Goal: Information Seeking & Learning: Learn about a topic

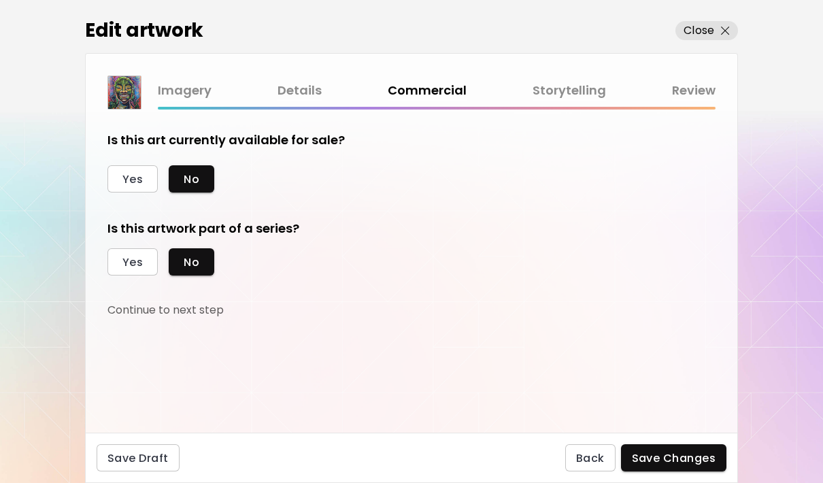
click at [730, 23] on button "Close" at bounding box center [706, 30] width 63 height 19
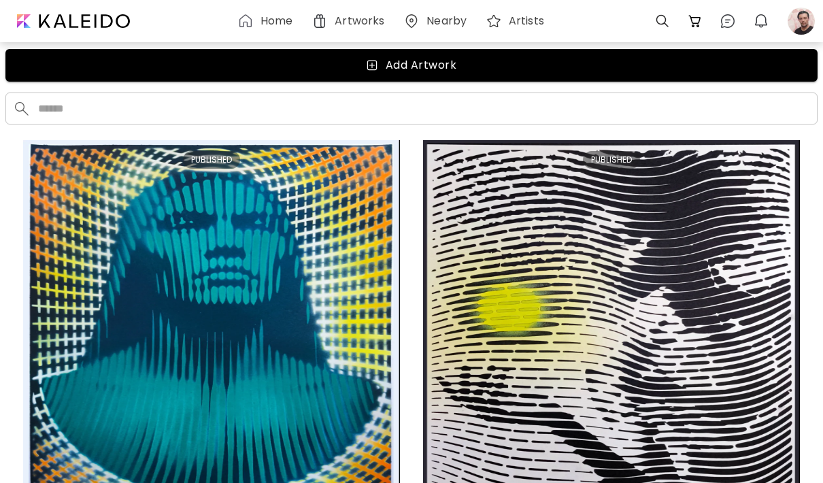
click at [85, 8] on div at bounding box center [72, 20] width 131 height 27
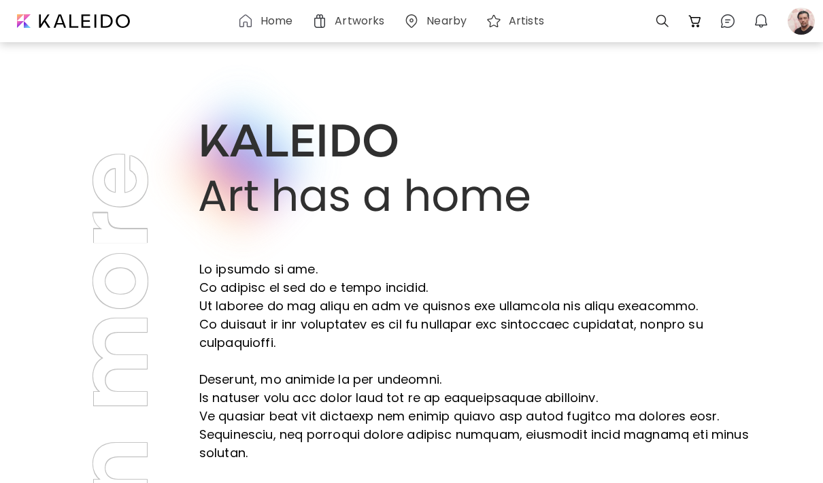
click at [269, 7] on div "Home" at bounding box center [268, 21] width 74 height 33
click at [350, 20] on h6 "Artworks" at bounding box center [360, 21] width 50 height 11
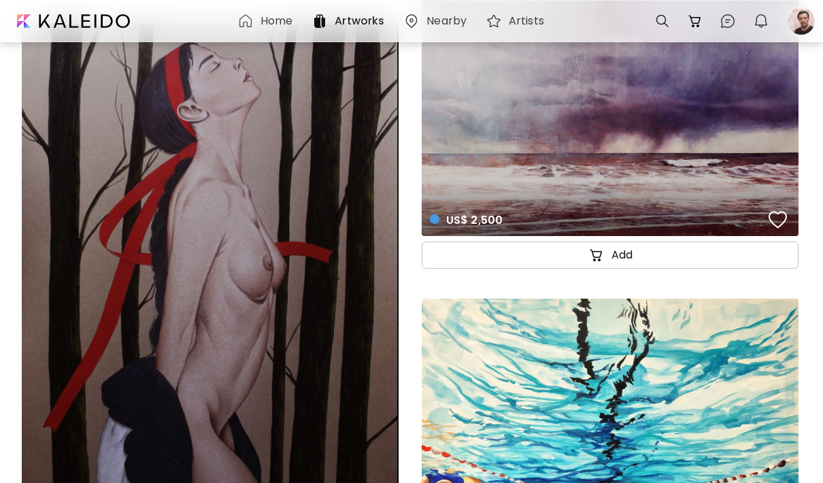
scroll to position [51289, 0]
click at [594, 136] on div "US$ 2,500 details" at bounding box center [610, 97] width 377 height 280
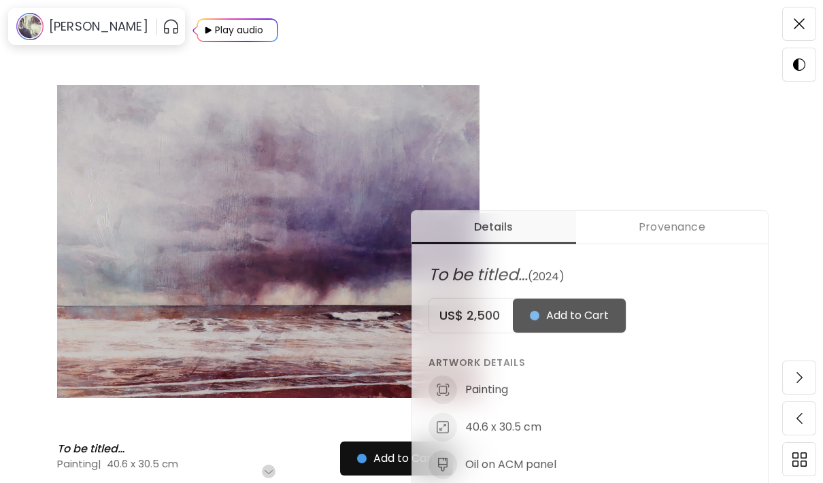
scroll to position [377, 0]
click at [803, 16] on span at bounding box center [799, 24] width 29 height 29
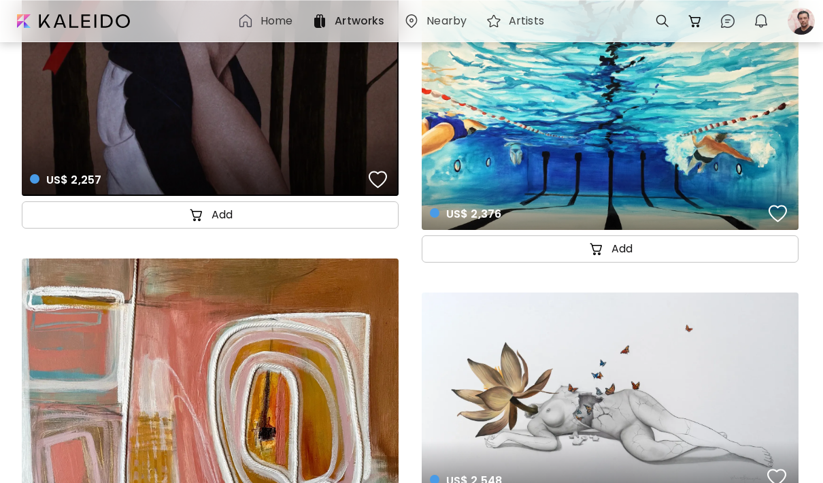
click at [733, 112] on div "US$ 2,376 details" at bounding box center [610, 86] width 377 height 288
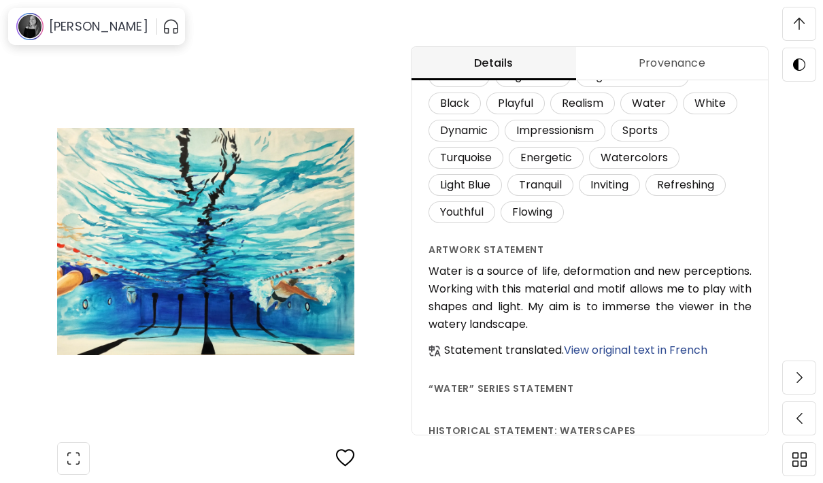
scroll to position [1084, 0]
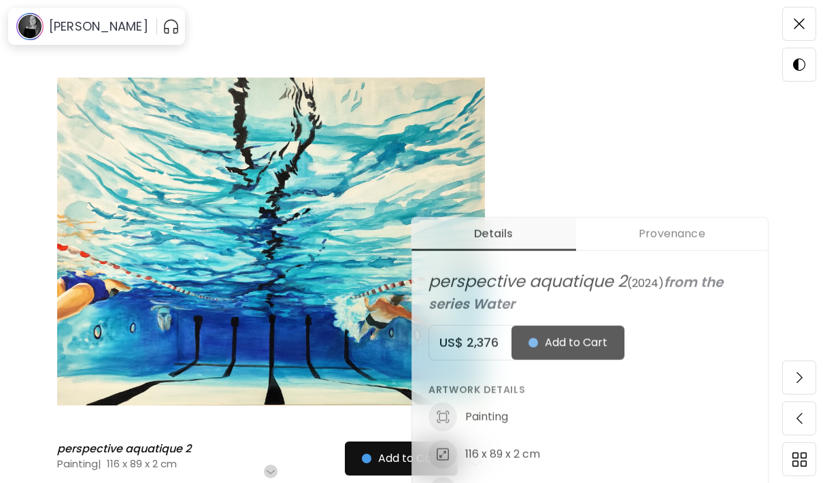
click at [102, 28] on h6 "[PERSON_NAME]" at bounding box center [98, 26] width 99 height 16
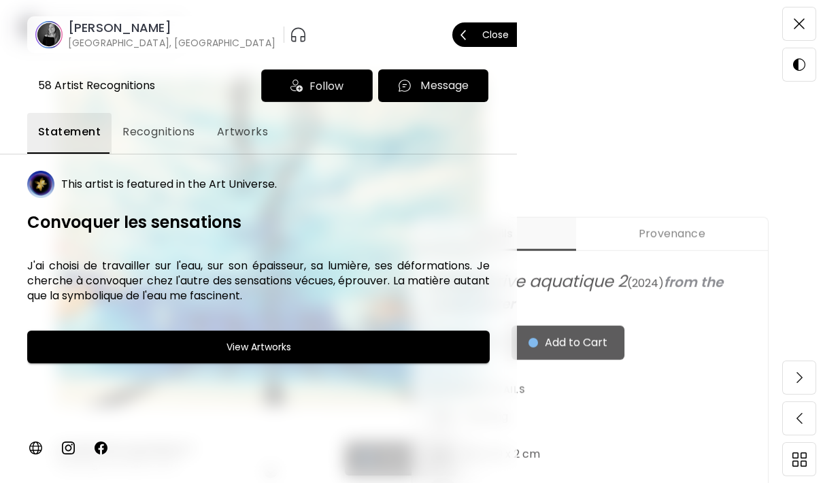
click at [101, 53] on div "58 Artist Recognitions Follow Message Statement Recognitions Artworks This arti…" at bounding box center [258, 268] width 517 height 430
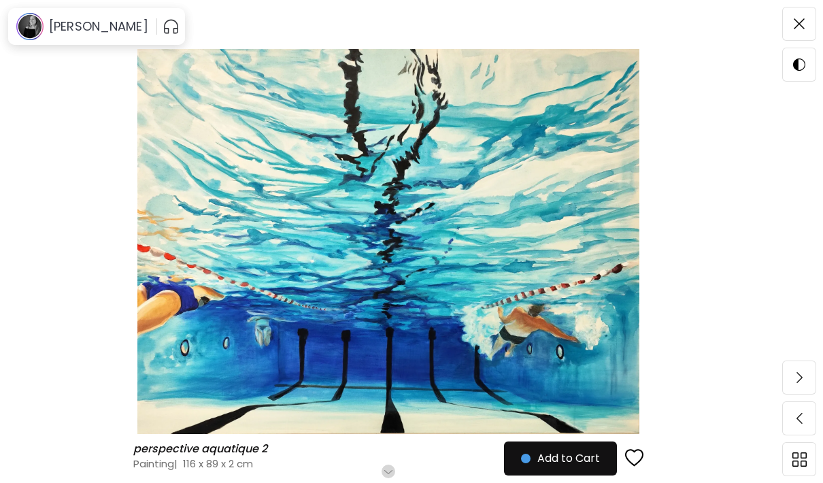
click at [87, 12] on div "[PERSON_NAME]" at bounding box center [82, 26] width 143 height 31
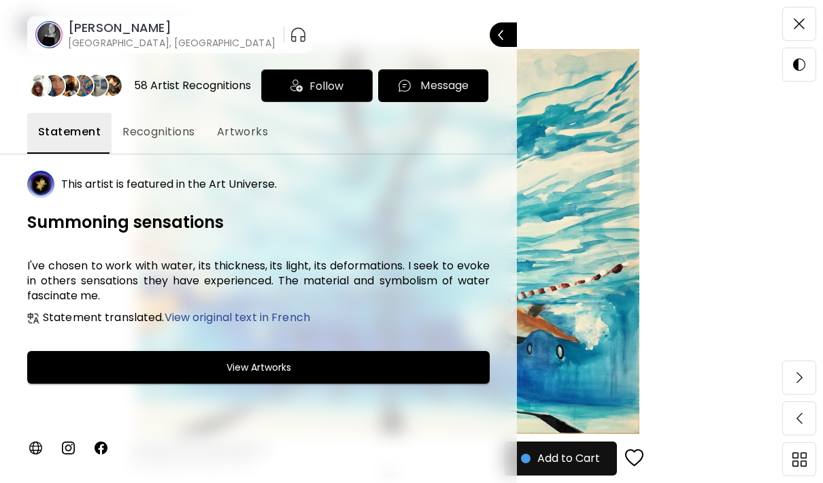
click at [798, 19] on div at bounding box center [411, 241] width 823 height 483
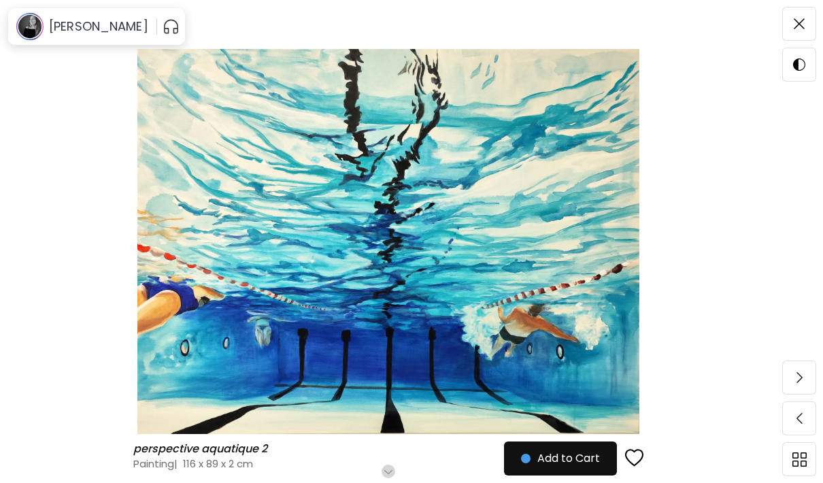
click at [82, 29] on h6 "[PERSON_NAME]" at bounding box center [98, 26] width 99 height 16
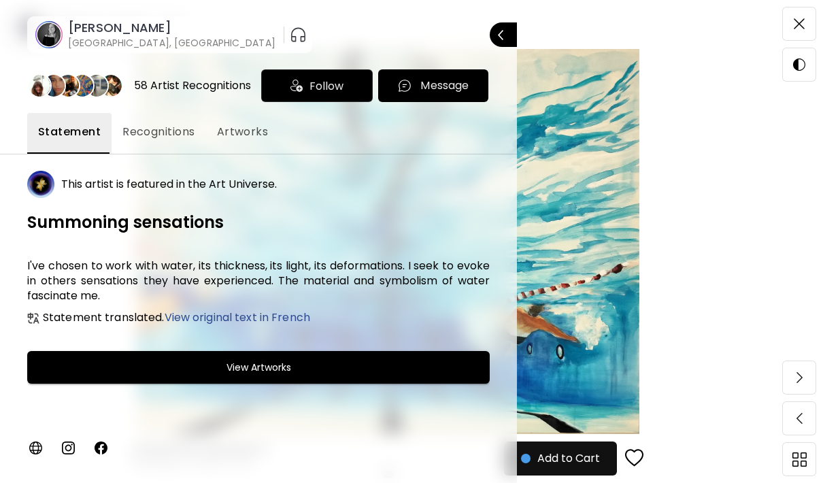
click at [110, 376] on button "View Artworks" at bounding box center [258, 367] width 462 height 33
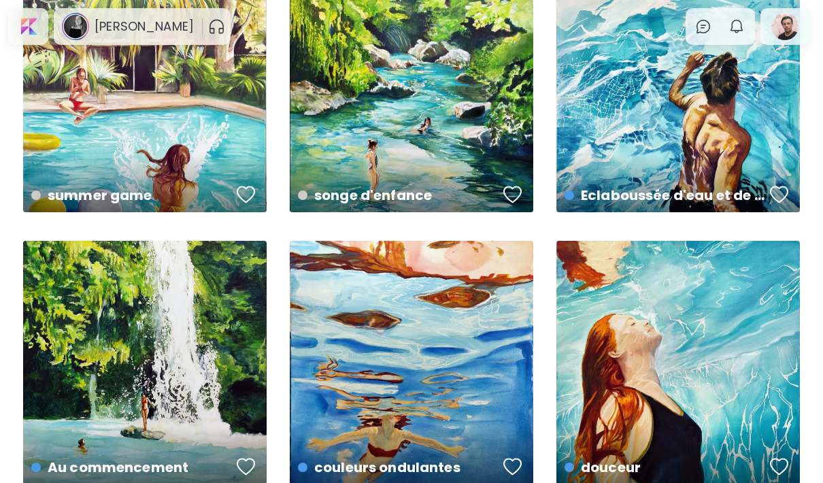
click at [316, 433] on div "couleurs ondulantes US$ 1,426 | 65 x 81 cm" at bounding box center [411, 455] width 249 height 64
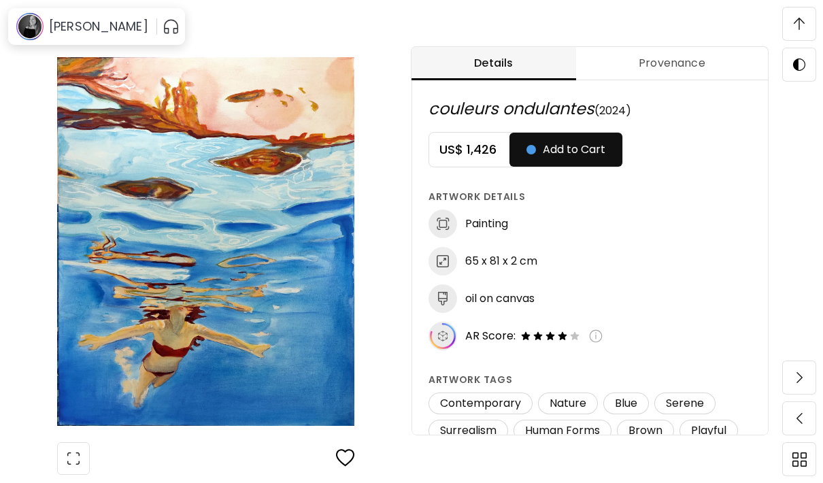
click at [813, 20] on span at bounding box center [799, 24] width 29 height 29
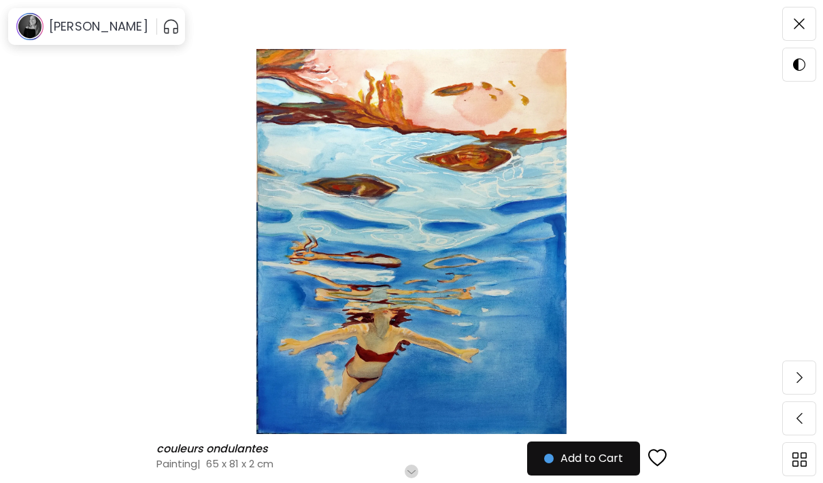
click at [804, 23] on img at bounding box center [799, 23] width 11 height 11
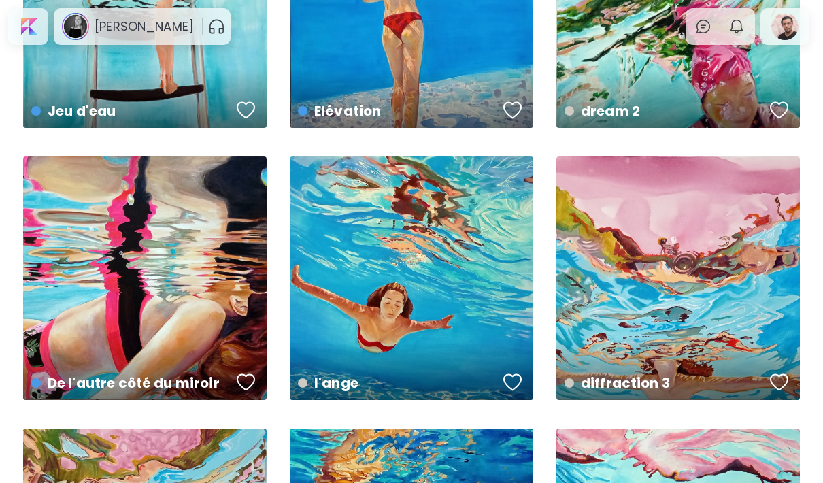
click at [746, 277] on div "diffraction 3 US$ 2,138 | 100 x 81 cm" at bounding box center [677, 277] width 243 height 243
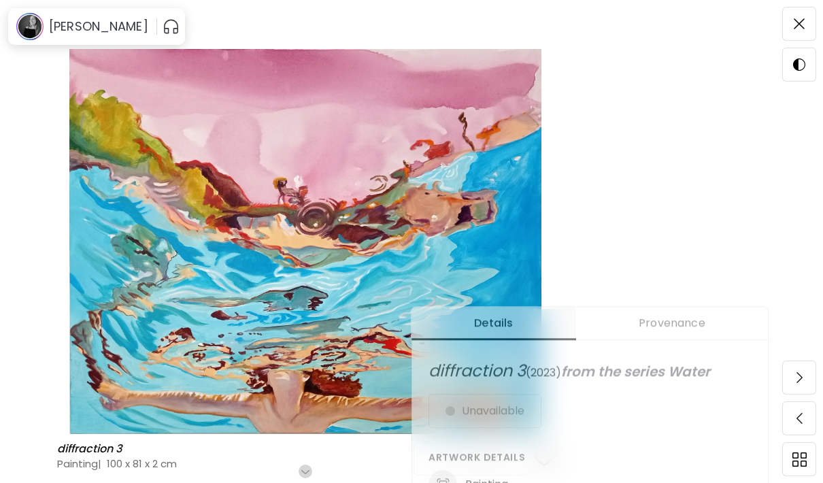
click at [811, 19] on span at bounding box center [799, 24] width 29 height 29
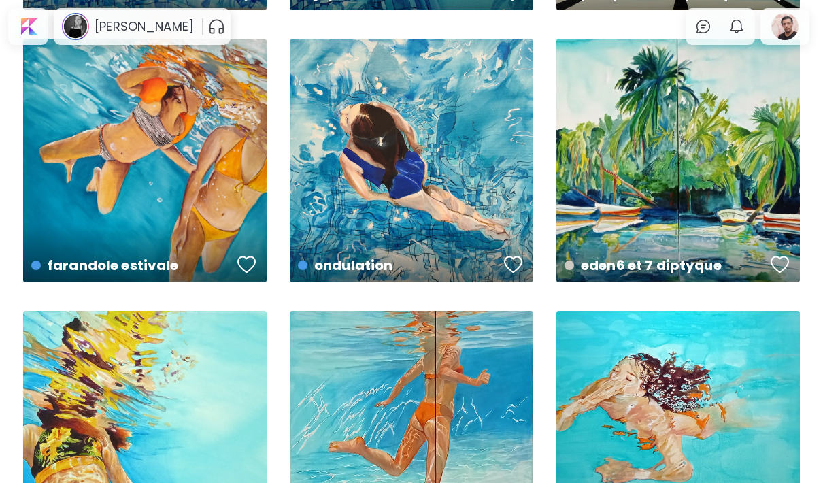
click at [88, 188] on div "farandole estivale preview" at bounding box center [144, 160] width 243 height 243
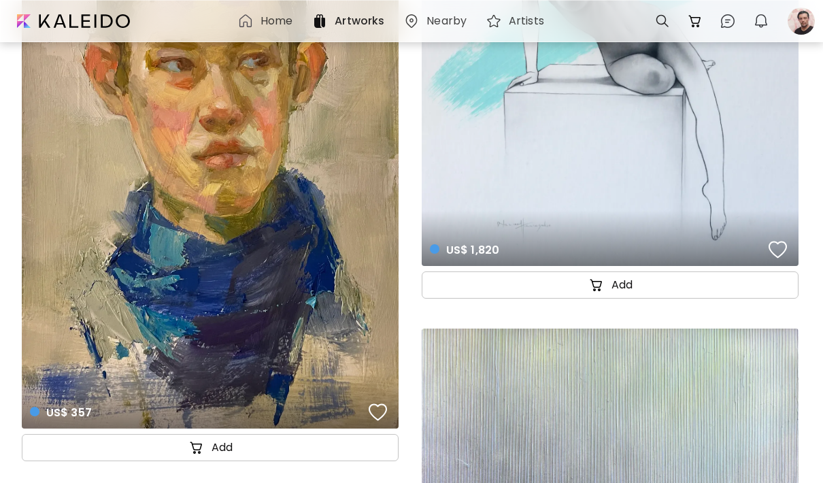
scroll to position [56430, 0]
click at [381, 413] on div "button" at bounding box center [378, 413] width 19 height 20
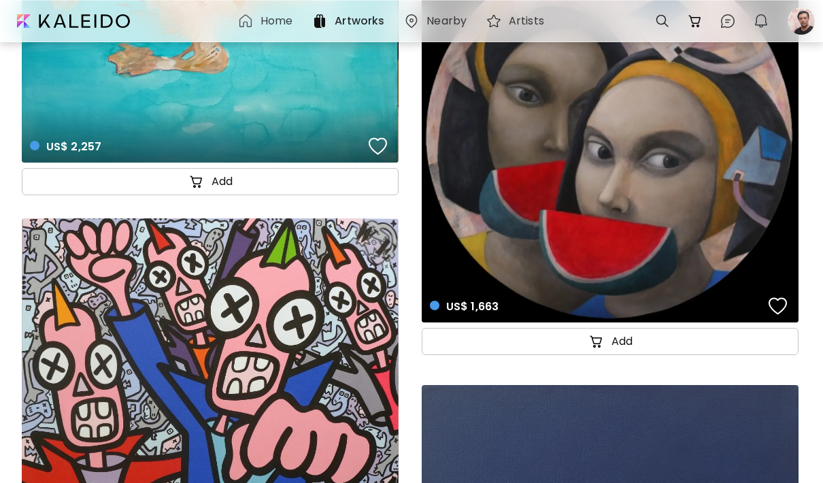
scroll to position [66717, 0]
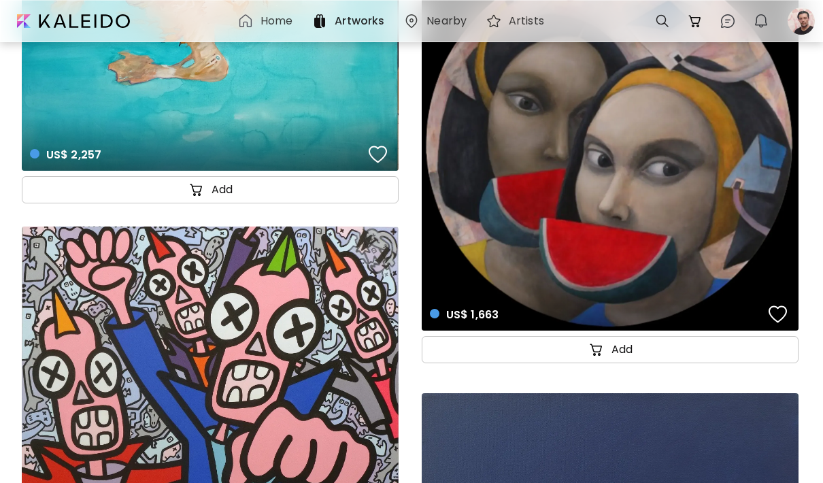
click at [700, 129] on div "US$ 1,663 details" at bounding box center [610, 142] width 377 height 375
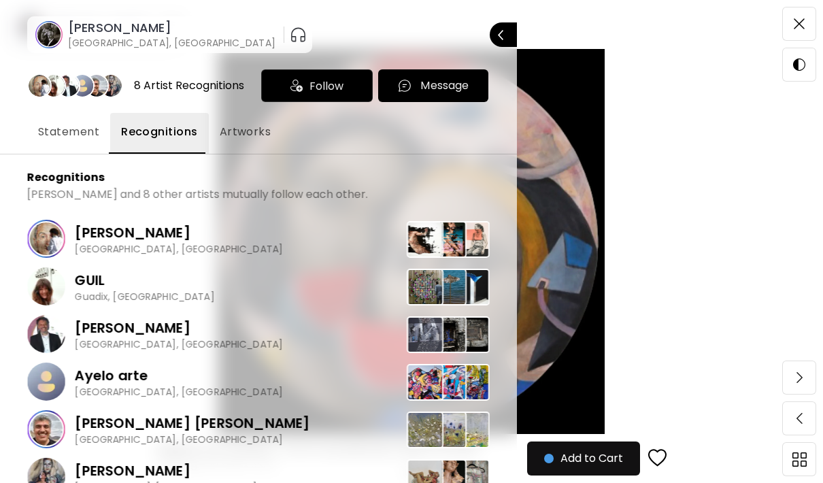
click at [560, 407] on div at bounding box center [411, 241] width 823 height 483
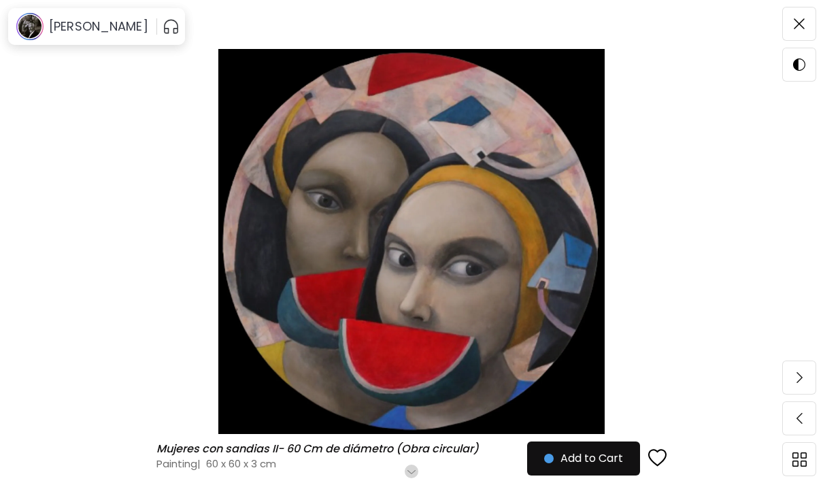
click at [803, 29] on img at bounding box center [799, 23] width 11 height 11
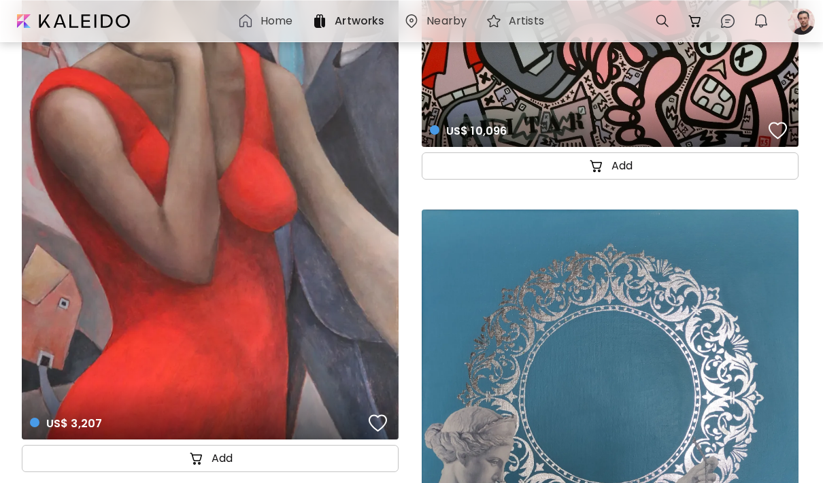
scroll to position [79370, 0]
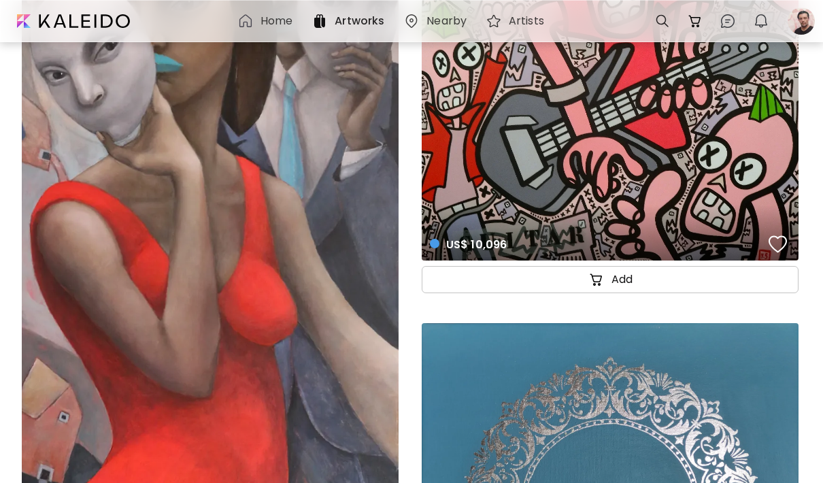
click at [725, 160] on div "US$ 10,096 details" at bounding box center [610, 71] width 377 height 377
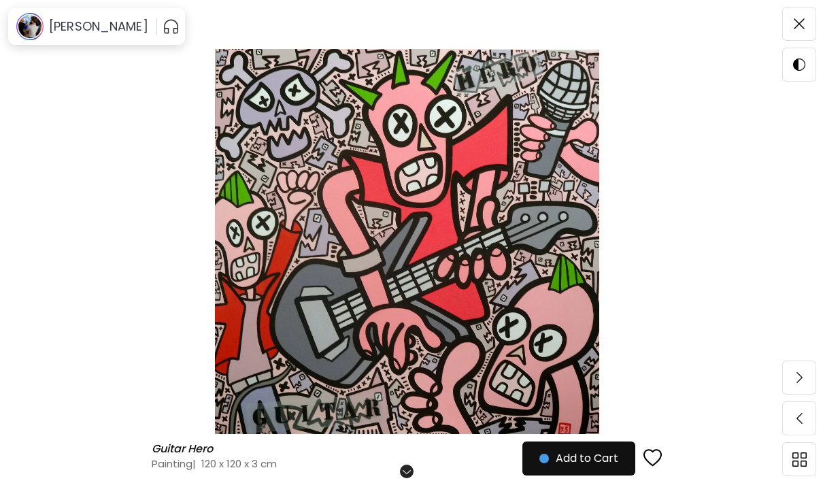
scroll to position [108, 0]
click at [795, 22] on img at bounding box center [799, 23] width 11 height 11
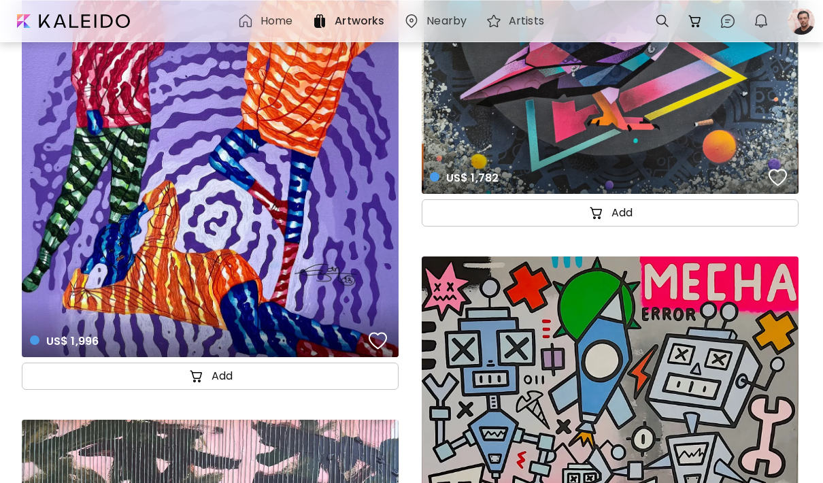
scroll to position [87552, 0]
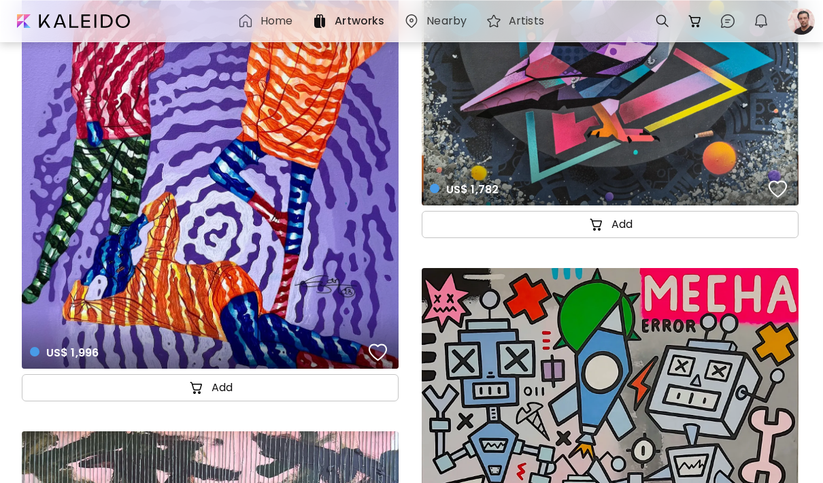
click at [106, 231] on div "US$ 1,996 details" at bounding box center [210, 153] width 377 height 429
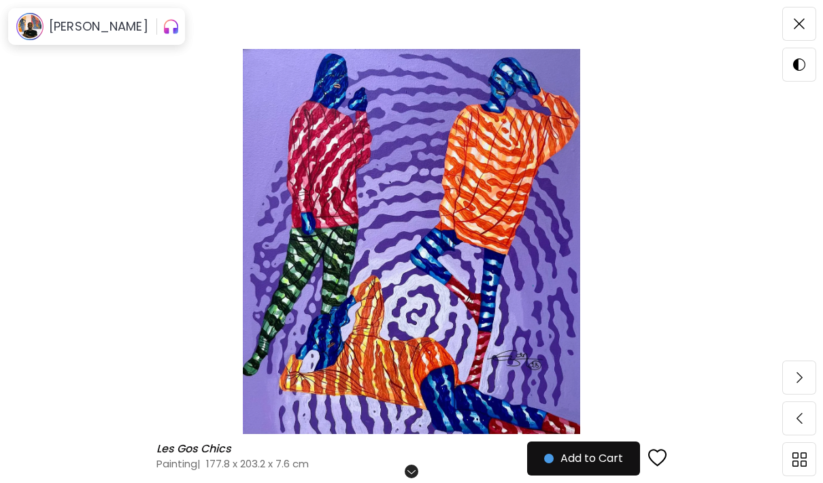
click at [61, 30] on h6 "[PERSON_NAME]" at bounding box center [98, 26] width 99 height 16
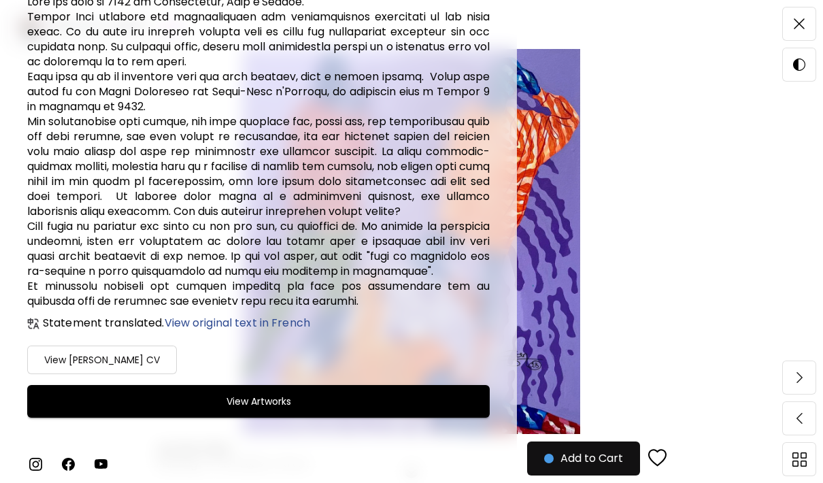
scroll to position [297, 27]
click at [194, 401] on span "View Artworks" at bounding box center [258, 401] width 428 height 16
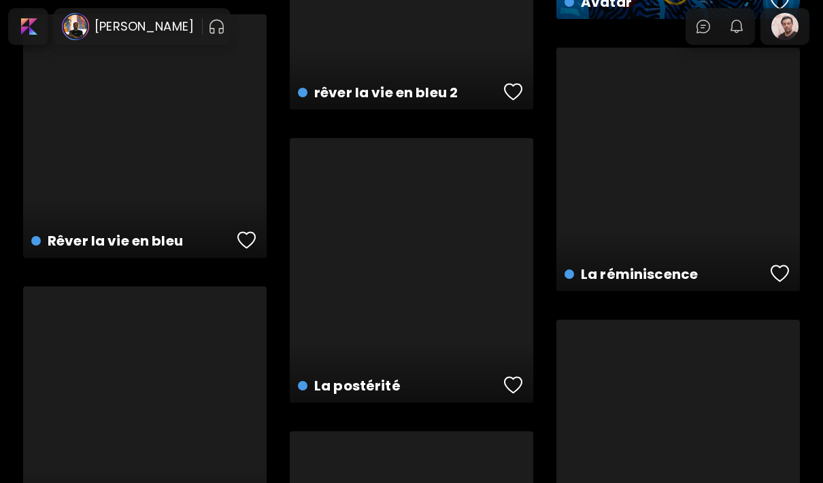
scroll to position [3032, 0]
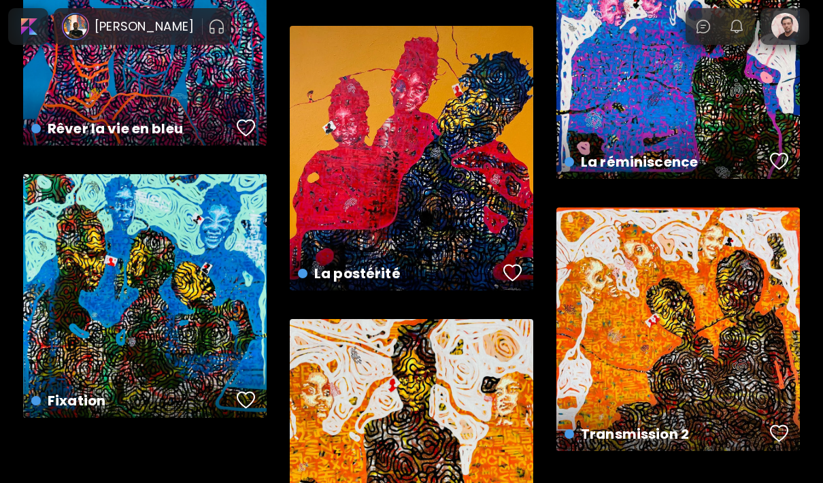
click at [355, 482] on div "Transmission 1 US$ 4,751 | 330.2 x 381 cm" at bounding box center [411, 440] width 243 height 243
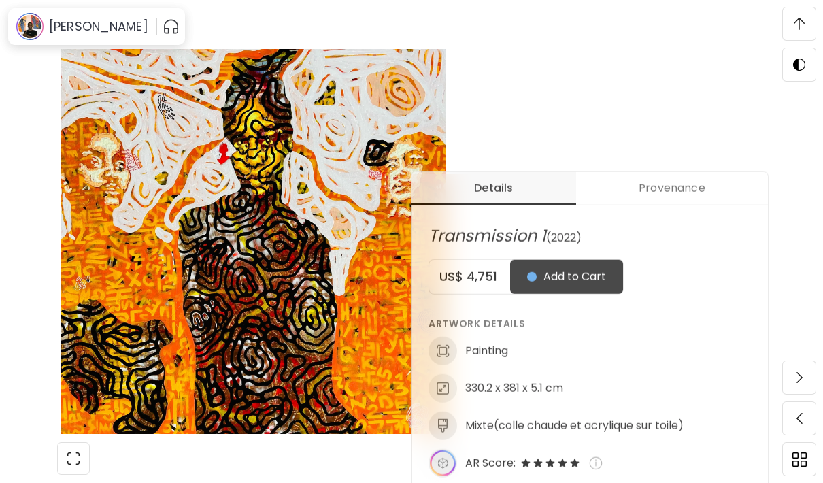
scroll to position [419, 0]
click at [73, 319] on img at bounding box center [253, 241] width 392 height 385
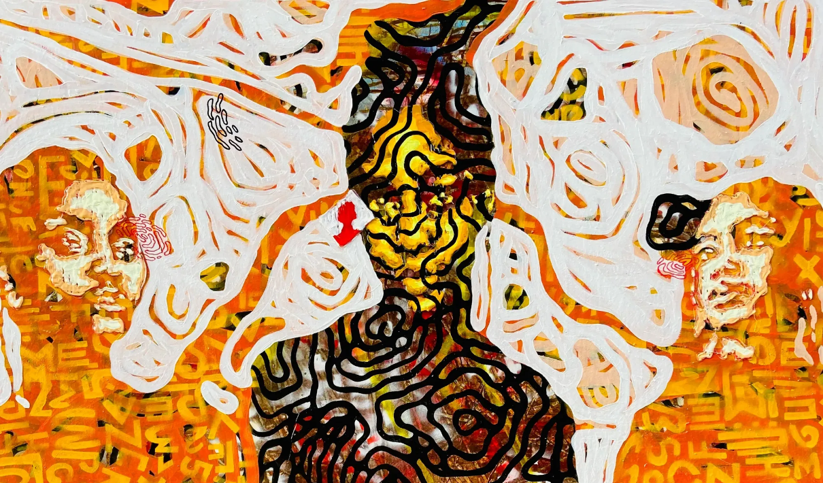
scroll to position [0, 0]
click at [84, 256] on img at bounding box center [411, 411] width 823 height 823
click at [84, 256] on img at bounding box center [314, 241] width 515 height 385
click at [88, 227] on img at bounding box center [411, 411] width 823 height 823
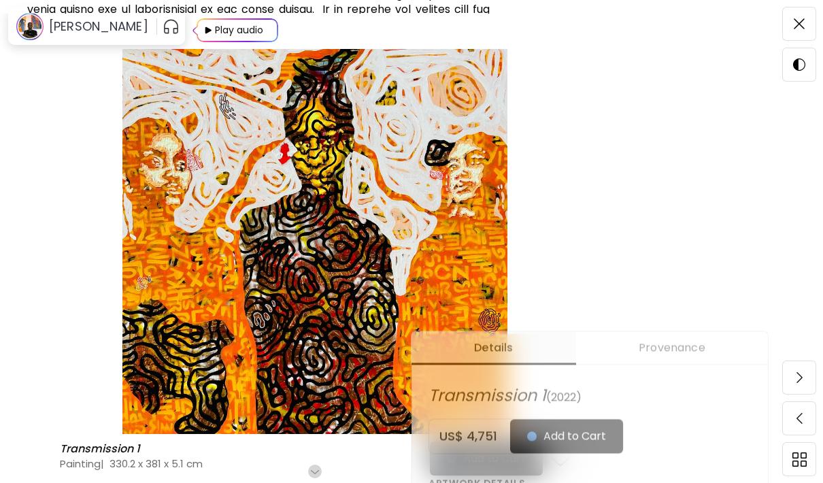
click at [811, 23] on div at bounding box center [411, 241] width 823 height 483
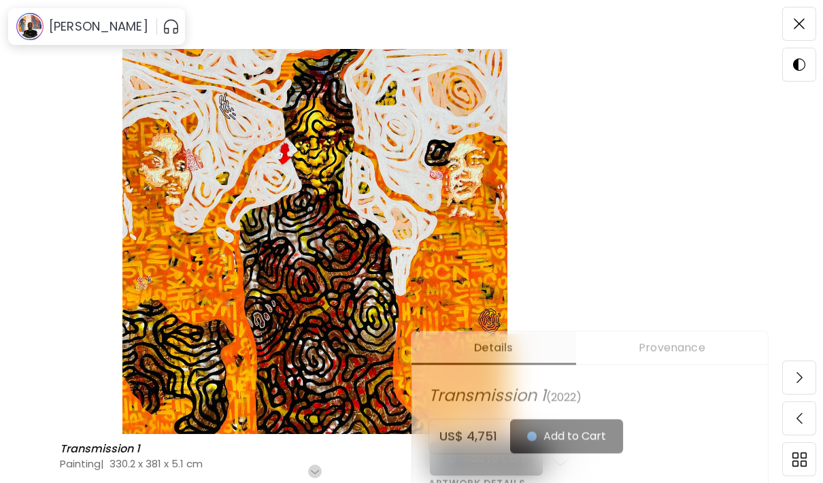
click at [809, 20] on span at bounding box center [799, 24] width 29 height 29
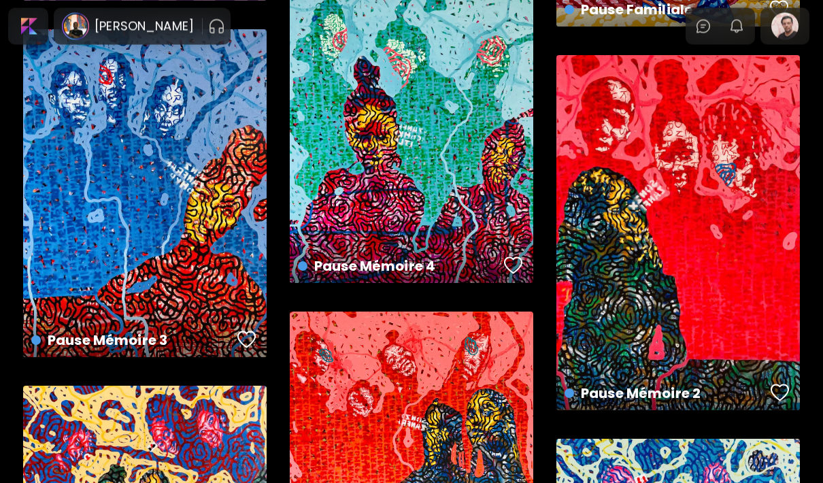
scroll to position [1111, 0]
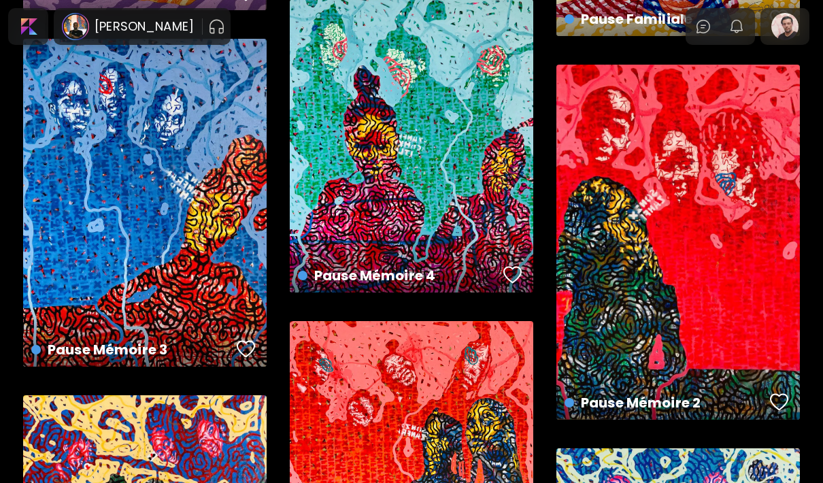
click at [478, 203] on div "Pause Mémoire 4 US$ 4,751 | 330.2 x 393.7 cm" at bounding box center [411, 145] width 243 height 293
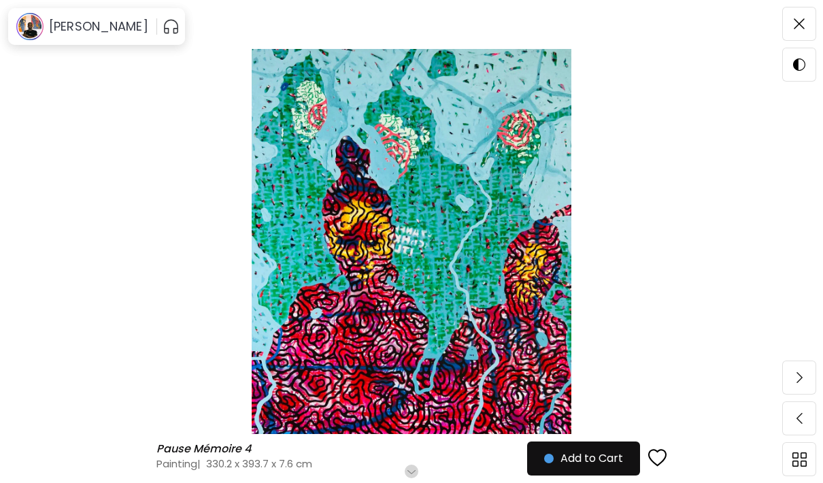
click at [794, 18] on img at bounding box center [799, 23] width 11 height 11
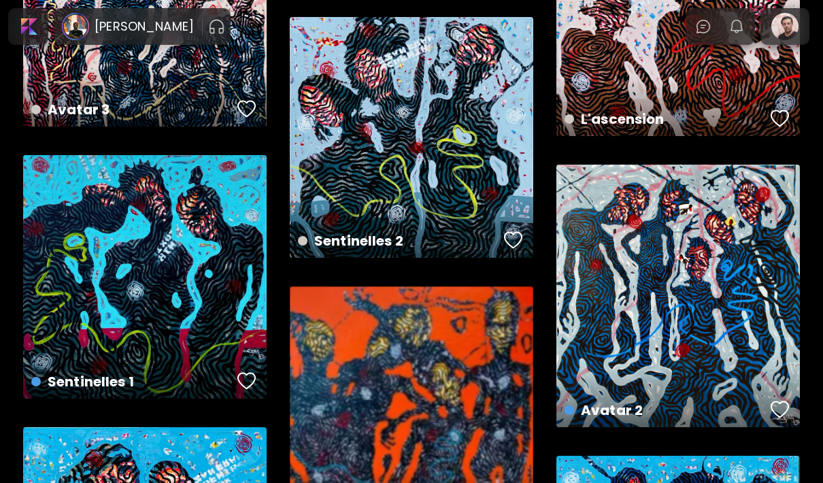
scroll to position [2091, 0]
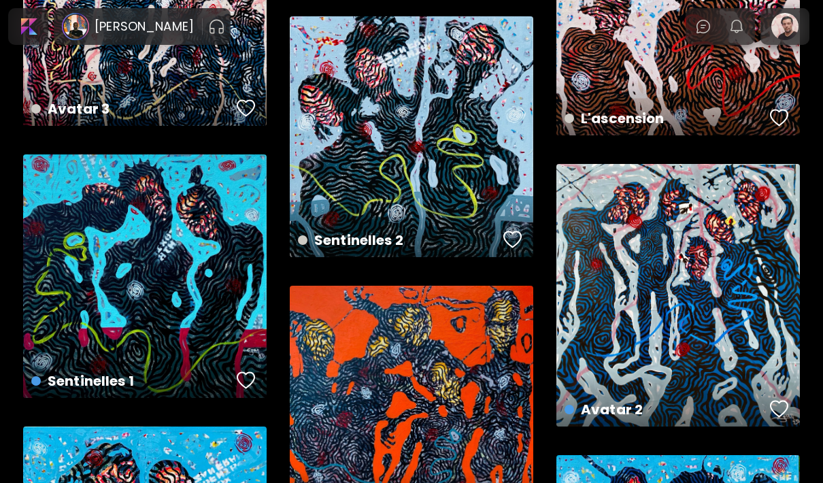
click at [744, 244] on div "Avatar 2 US$ 4,157 | 304.8 x 304.8 cm" at bounding box center [677, 295] width 243 height 263
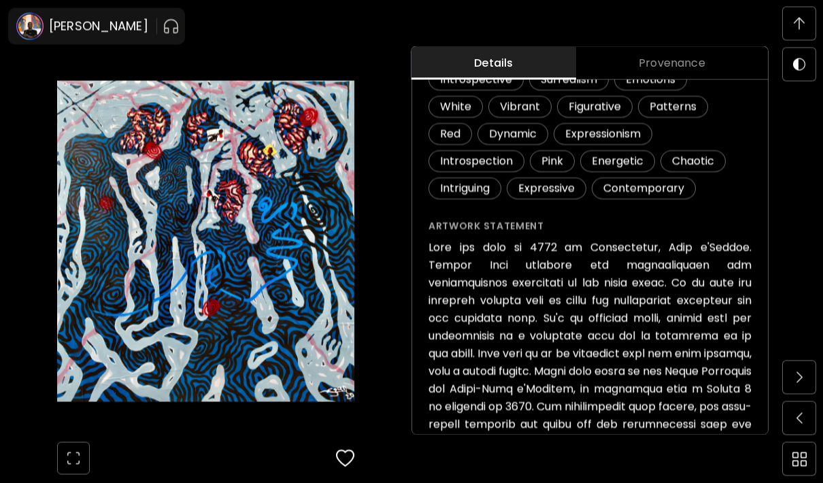
scroll to position [404, 0]
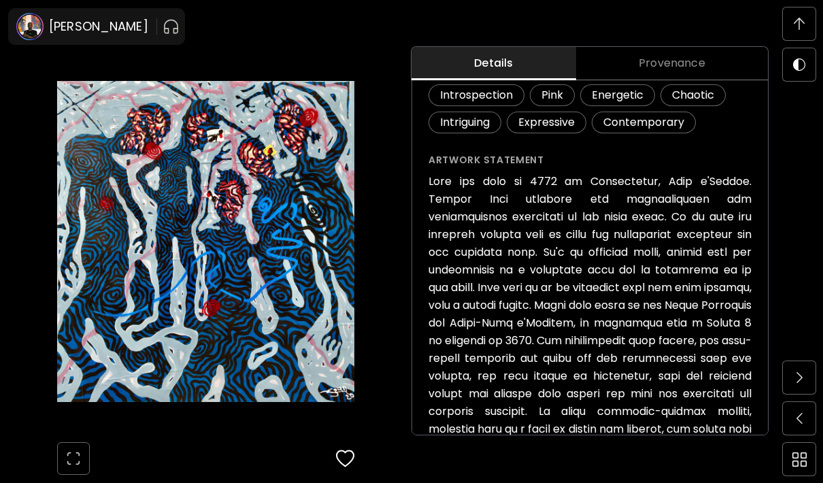
click at [798, 29] on img at bounding box center [799, 24] width 11 height 12
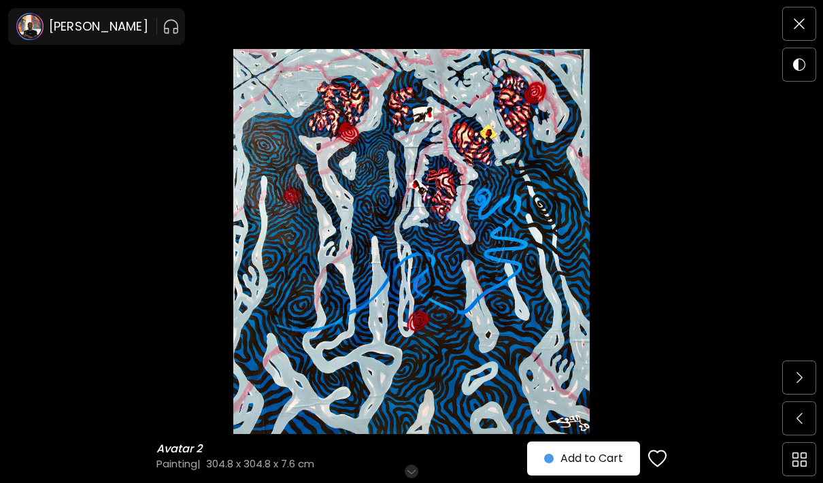
click at [800, 20] on img at bounding box center [799, 23] width 11 height 11
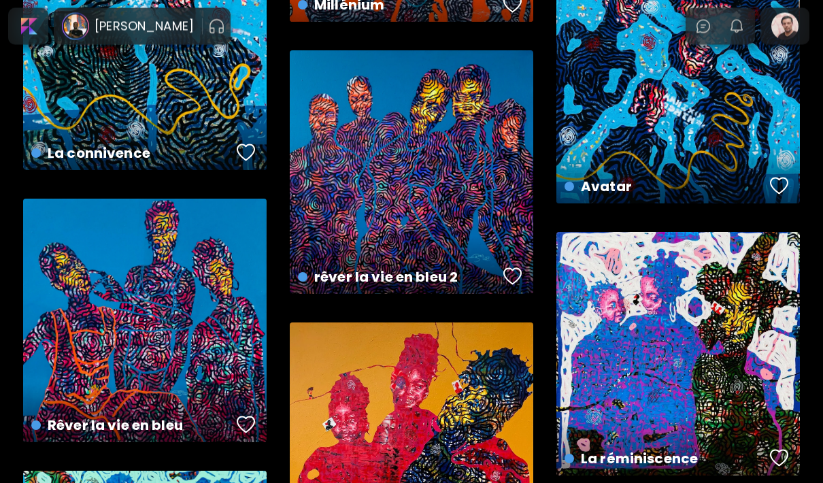
scroll to position [2736, 0]
click at [350, 217] on div "rêver la vie en bleu 2 US$ 4,751 | 355.6 x 355.6 cm" at bounding box center [411, 171] width 243 height 243
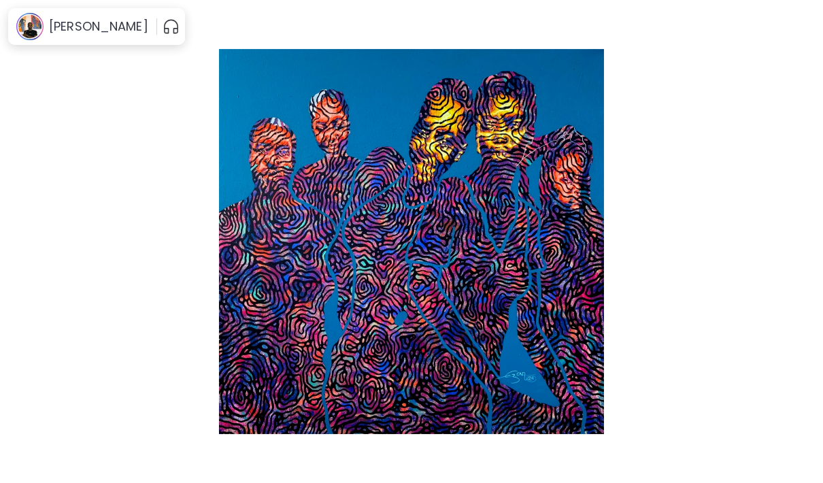
click at [797, 27] on img at bounding box center [799, 23] width 11 height 11
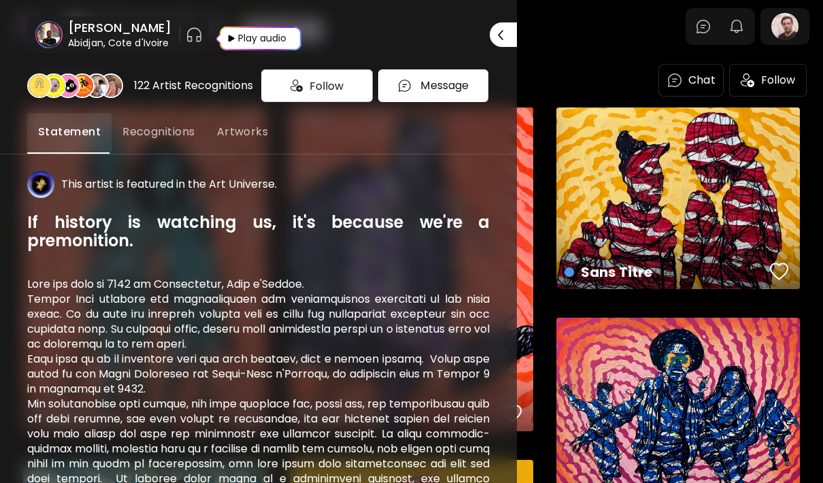
click at [795, 14] on div at bounding box center [411, 241] width 823 height 483
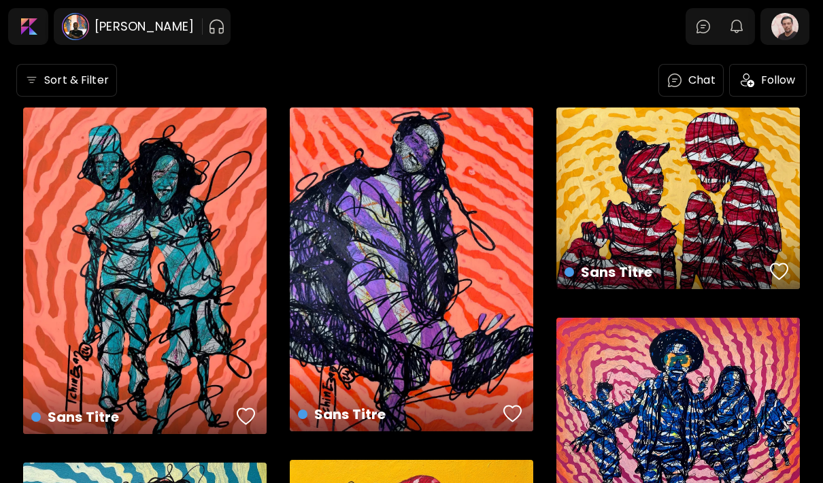
click at [774, 24] on div at bounding box center [785, 26] width 44 height 31
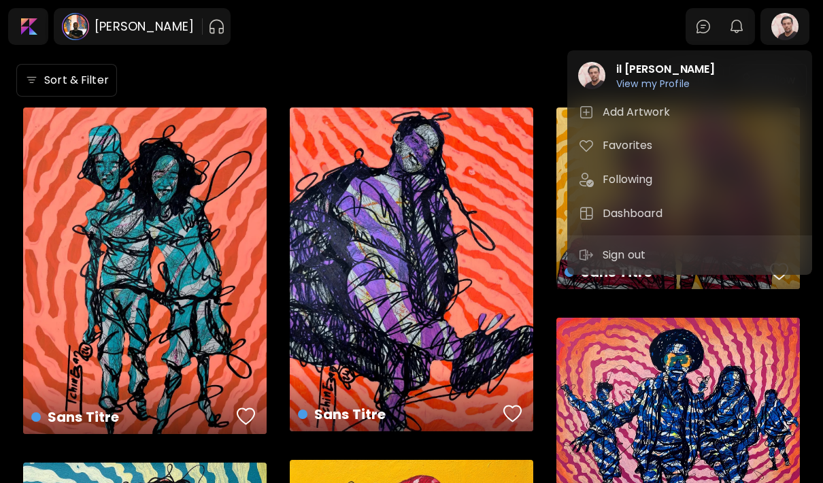
click at [667, 79] on h6 "View my Profile" at bounding box center [665, 84] width 99 height 12
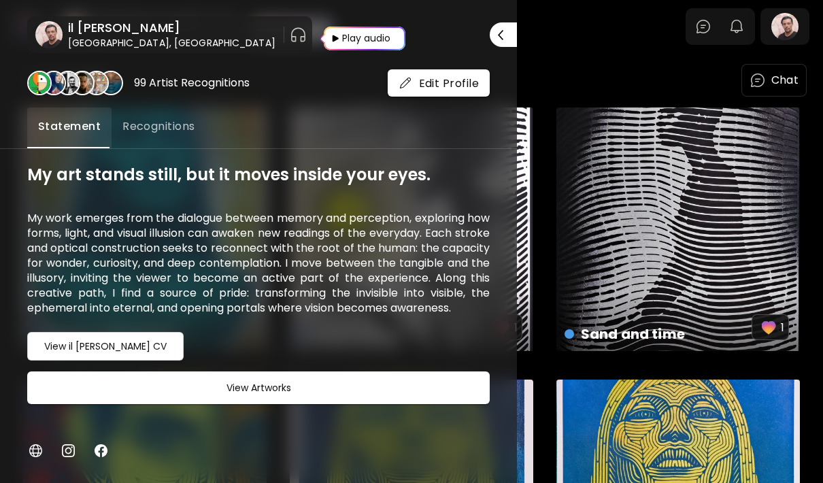
click at [197, 395] on span "View Artworks" at bounding box center [258, 388] width 428 height 16
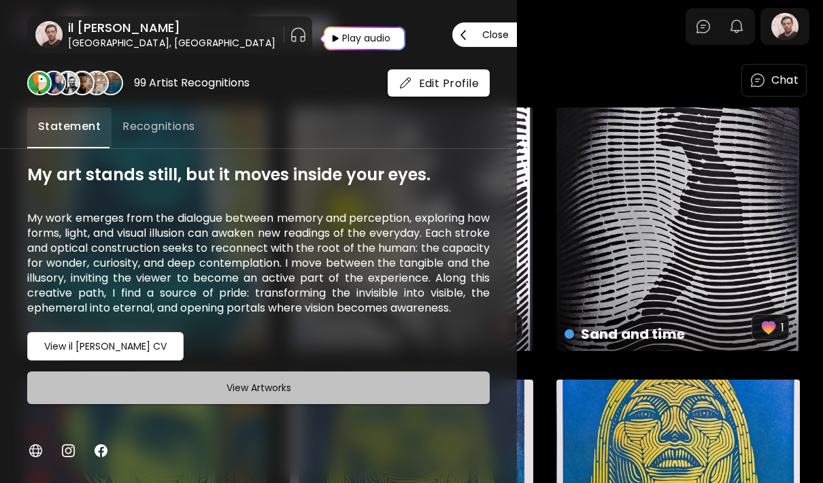
click at [182, 390] on span "View Artworks" at bounding box center [258, 388] width 428 height 16
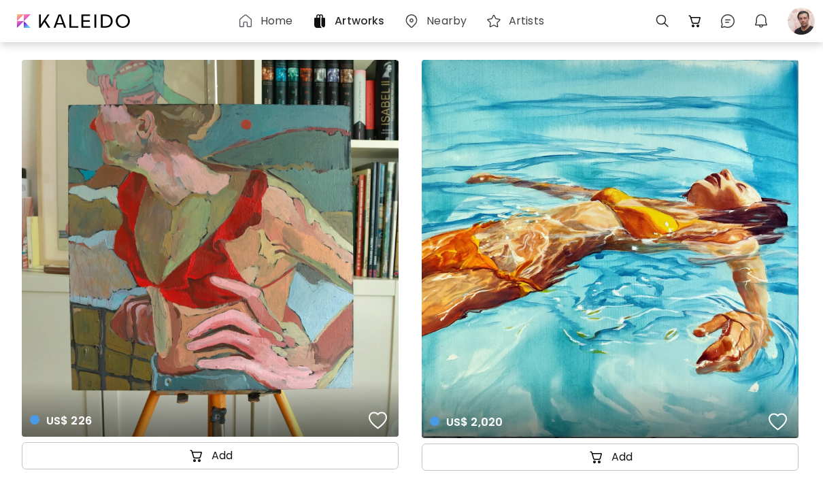
scroll to position [85209, 0]
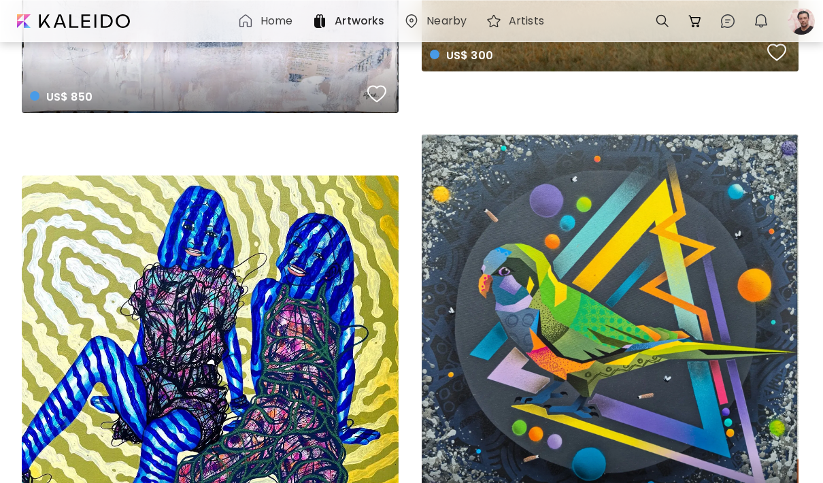
click at [801, 10] on div at bounding box center [801, 21] width 30 height 30
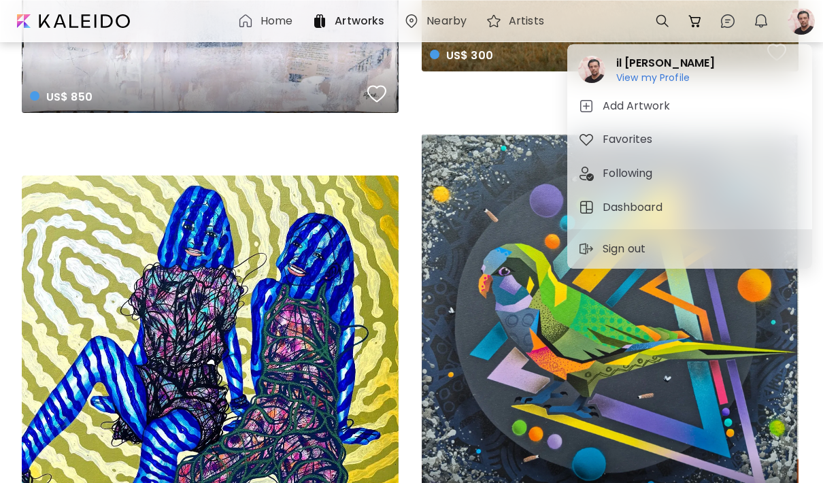
click at [678, 76] on h6 "View my Profile" at bounding box center [665, 77] width 99 height 12
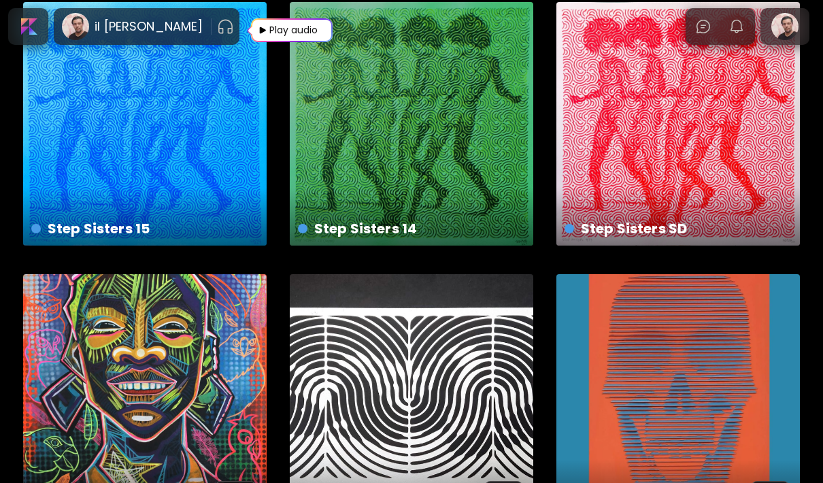
scroll to position [1826, 0]
